Goal: Information Seeking & Learning: Learn about a topic

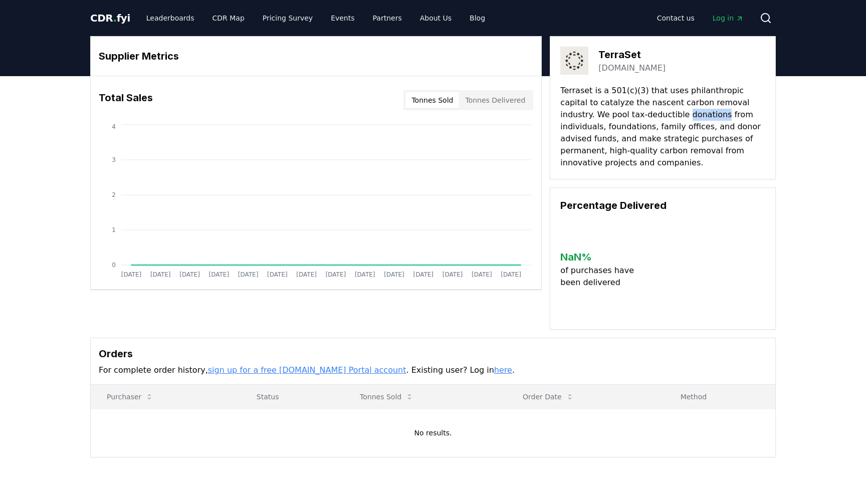
click at [617, 113] on p "Terraset is a 501(c)(3) that uses philanthropic capital to catalyze the nascent…" at bounding box center [662, 127] width 205 height 84
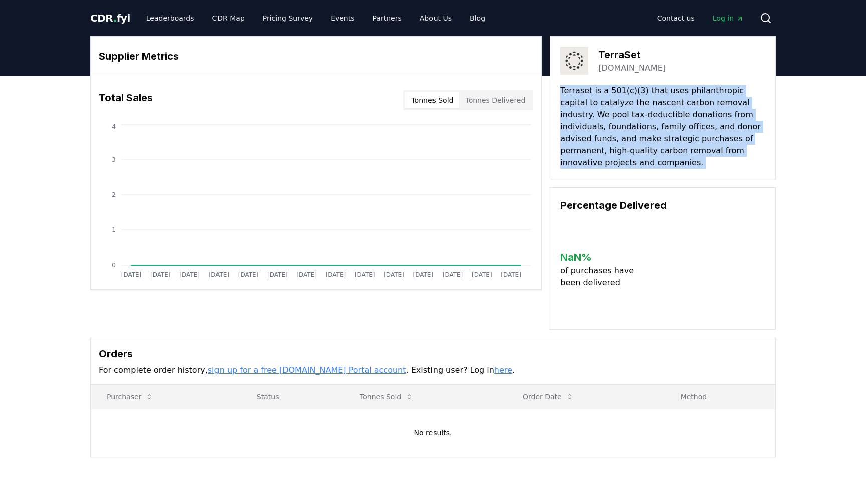
click at [617, 113] on p "Terraset is a 501(c)(3) that uses philanthropic capital to catalyze the nascent…" at bounding box center [662, 127] width 205 height 84
